Goal: Information Seeking & Learning: Learn about a topic

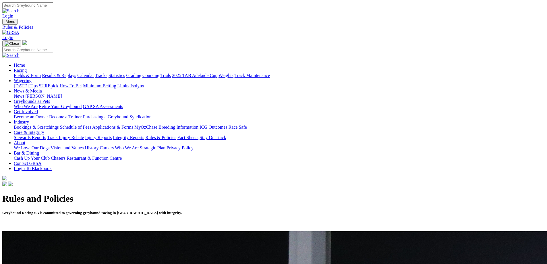
click at [144, 135] on link "Integrity Reports" at bounding box center [128, 137] width 31 height 5
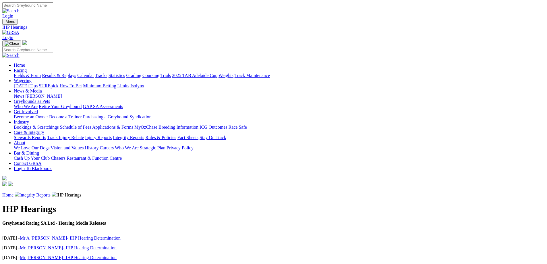
click at [112, 135] on link "Injury Reports" at bounding box center [98, 137] width 27 height 5
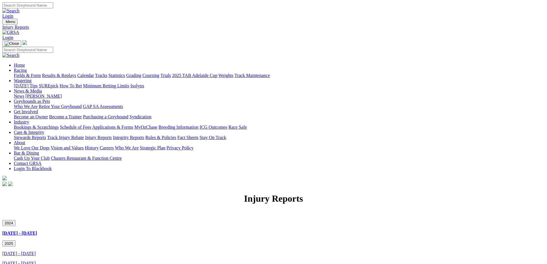
click at [144, 135] on link "Integrity Reports" at bounding box center [128, 137] width 31 height 5
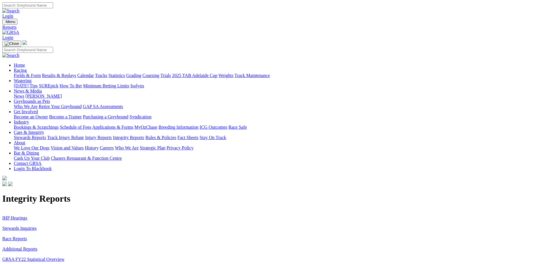
click at [37, 226] on link "Stewards Inquiries" at bounding box center [19, 228] width 34 height 5
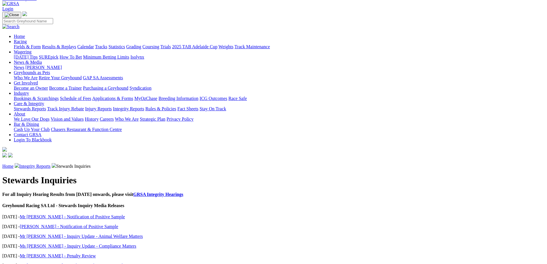
scroll to position [14, 0]
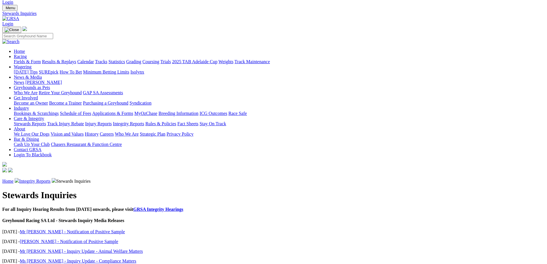
click at [135, 249] on link "Mr [PERSON_NAME] - Inquiry Update - Animal Welfare Matters" at bounding box center [81, 251] width 123 height 5
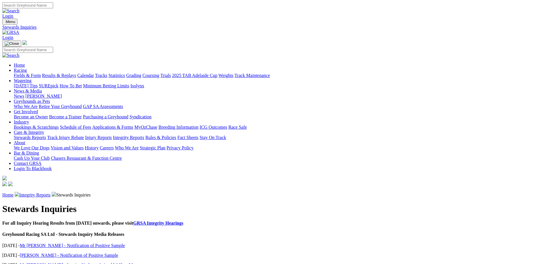
scroll to position [14, 0]
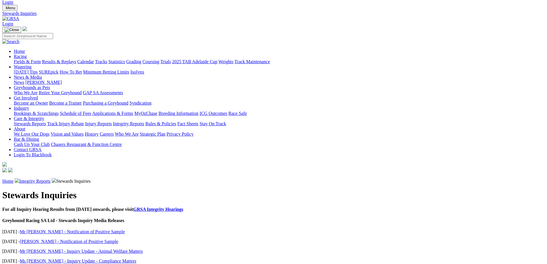
click at [127, 258] on link "Ms M Schulz - Inquiry Update - Compliance Matters" at bounding box center [78, 260] width 117 height 5
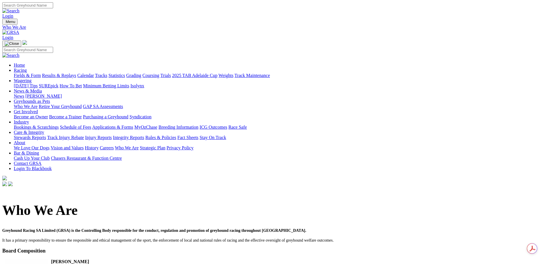
click at [42, 88] on link "News & Media" at bounding box center [28, 90] width 28 height 5
click at [24, 94] on link "News" at bounding box center [19, 96] width 10 height 5
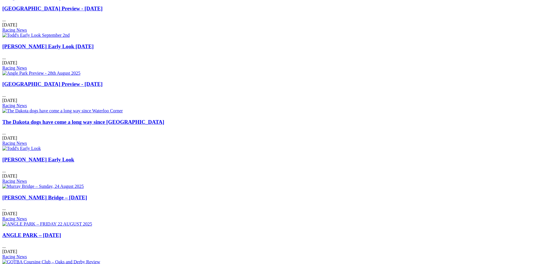
scroll to position [316, 0]
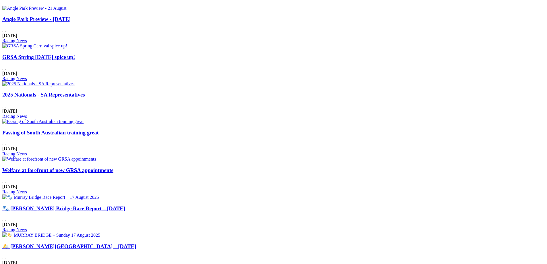
scroll to position [230, 0]
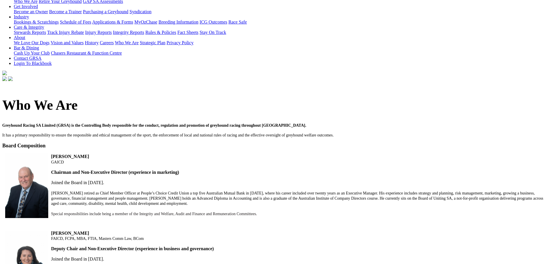
scroll to position [144, 0]
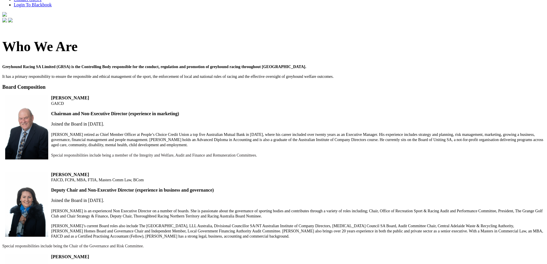
scroll to position [172, 0]
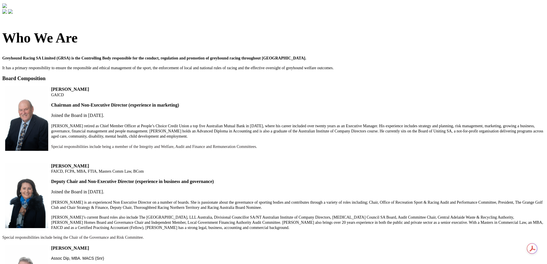
drag, startPoint x: 178, startPoint y: 114, endPoint x: 259, endPoint y: 114, distance: 81.0
click at [189, 264] on strong "Non-Executive Director (experience in the greyhound racing industry)" at bounding box center [120, 268] width 138 height 5
copy strong "experience in the greyhound racing industry"
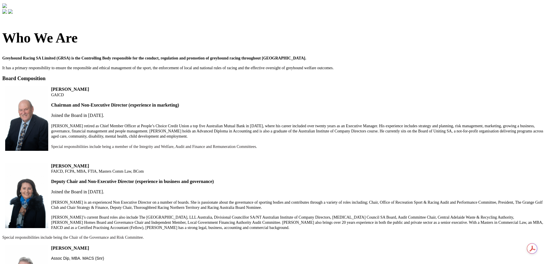
drag, startPoint x: 134, startPoint y: 168, endPoint x: 171, endPoint y: 169, distance: 36.7
copy strong "[PERSON_NAME]"
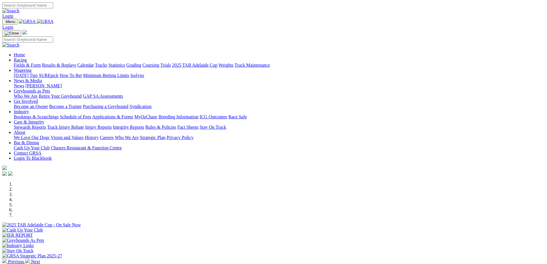
click at [144, 125] on link "Integrity Reports" at bounding box center [128, 127] width 31 height 5
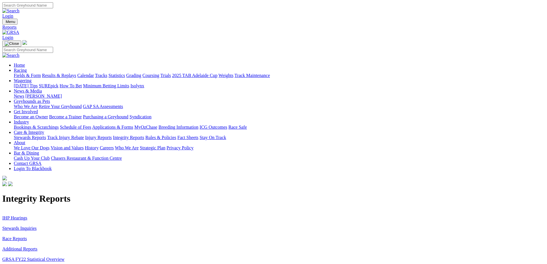
click at [103, 210] on p "IHP Hearings Stewards Inquiries Race Reports Additional Reports GRSA FY22 Stati…" at bounding box center [273, 241] width 542 height 62
click at [37, 226] on link "Stewards Inquiries" at bounding box center [19, 228] width 34 height 5
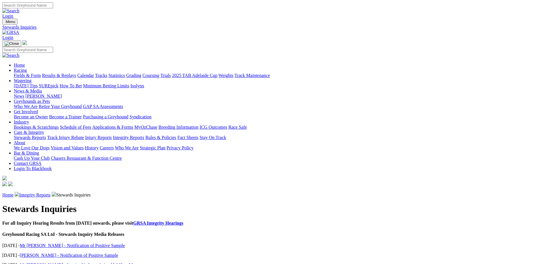
click at [183, 220] on link "GRSA Integrity Hearings" at bounding box center [158, 222] width 50 height 5
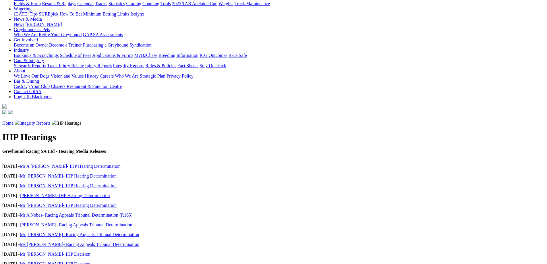
scroll to position [86, 0]
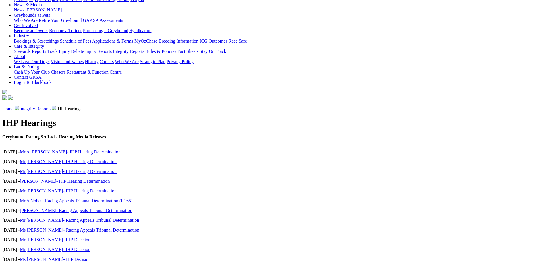
click at [133, 218] on link "Mr W Hipwell- Racing Appeals Tribunal Determination" at bounding box center [79, 220] width 119 height 5
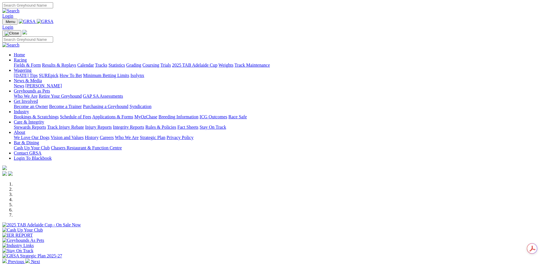
click at [144, 125] on link "Integrity Reports" at bounding box center [128, 127] width 31 height 5
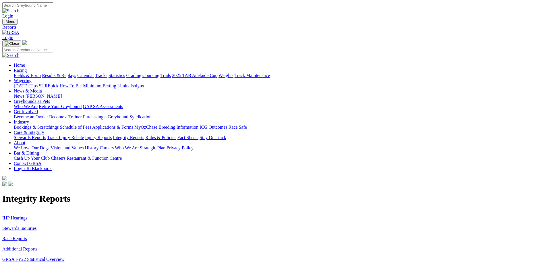
click at [27, 215] on link "IHP Hearings" at bounding box center [14, 217] width 25 height 5
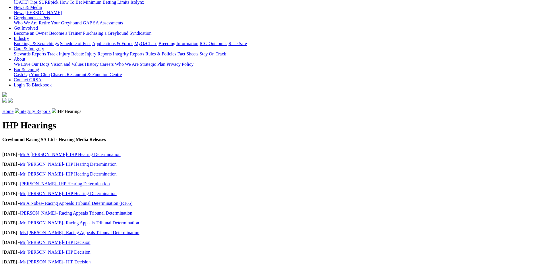
scroll to position [86, 0]
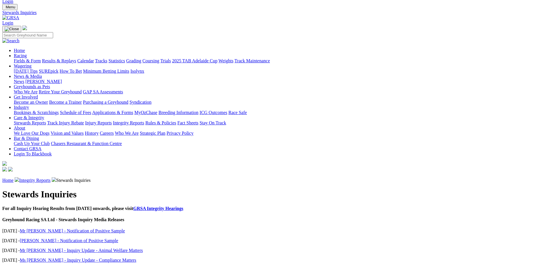
scroll to position [14, 0]
click at [183, 207] on link "GRSA Integrity Hearings" at bounding box center [158, 209] width 50 height 5
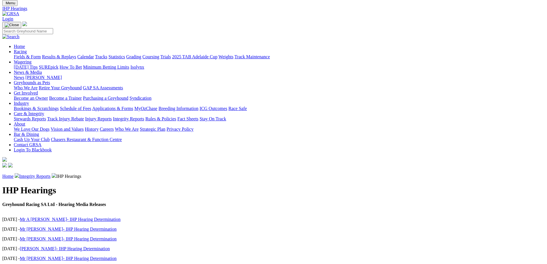
scroll to position [29, 0]
